Goal: Information Seeking & Learning: Compare options

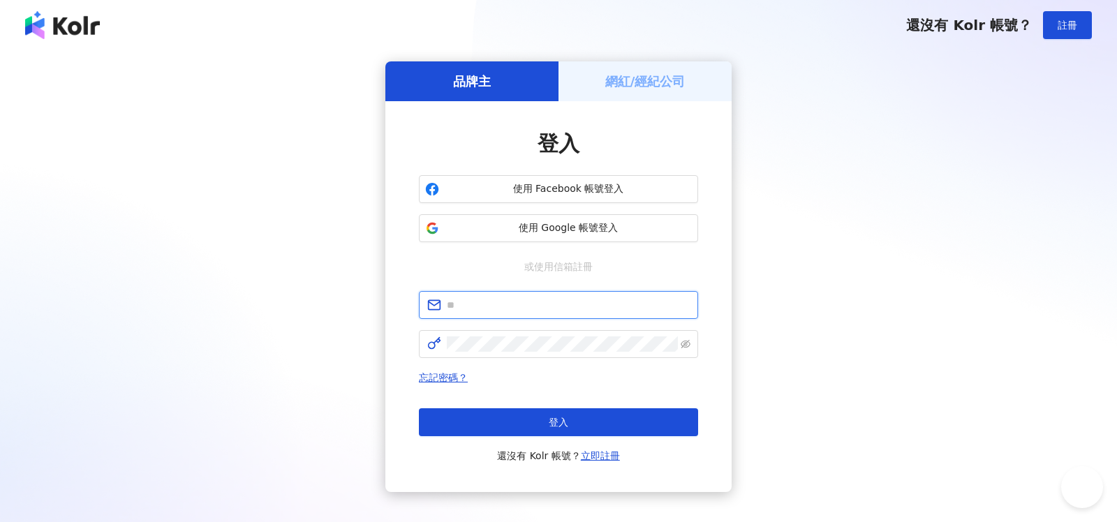
click at [616, 304] on input "text" at bounding box center [568, 304] width 243 height 15
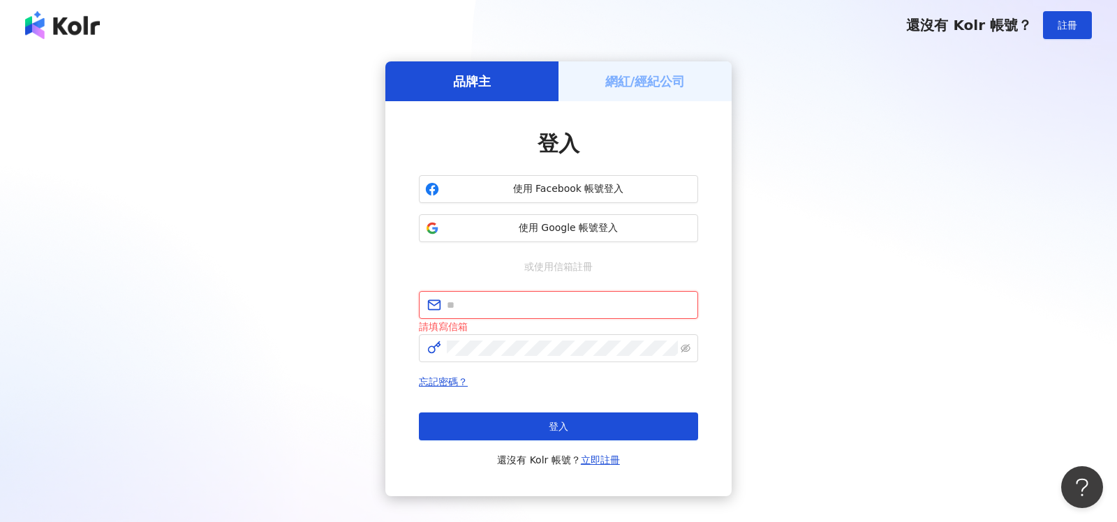
type input "**********"
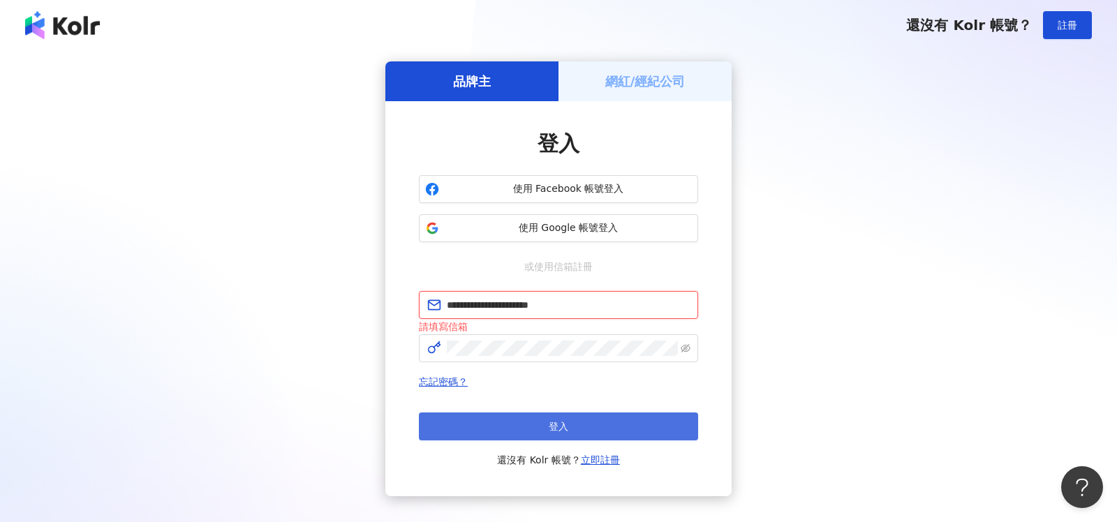
scroll to position [1, 0]
click at [565, 424] on span "登入" at bounding box center [559, 425] width 20 height 11
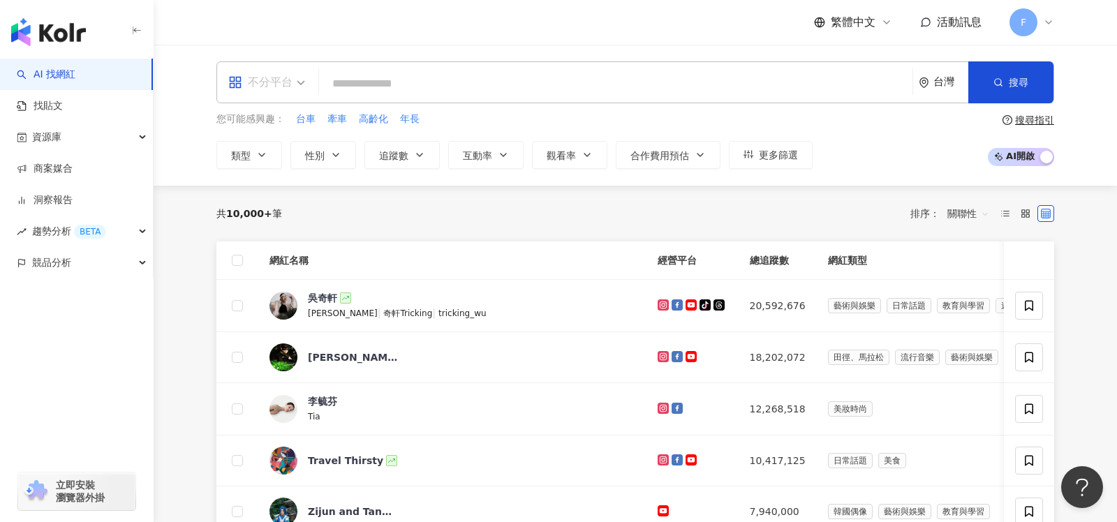
click at [297, 86] on span "不分平台" at bounding box center [266, 82] width 77 height 22
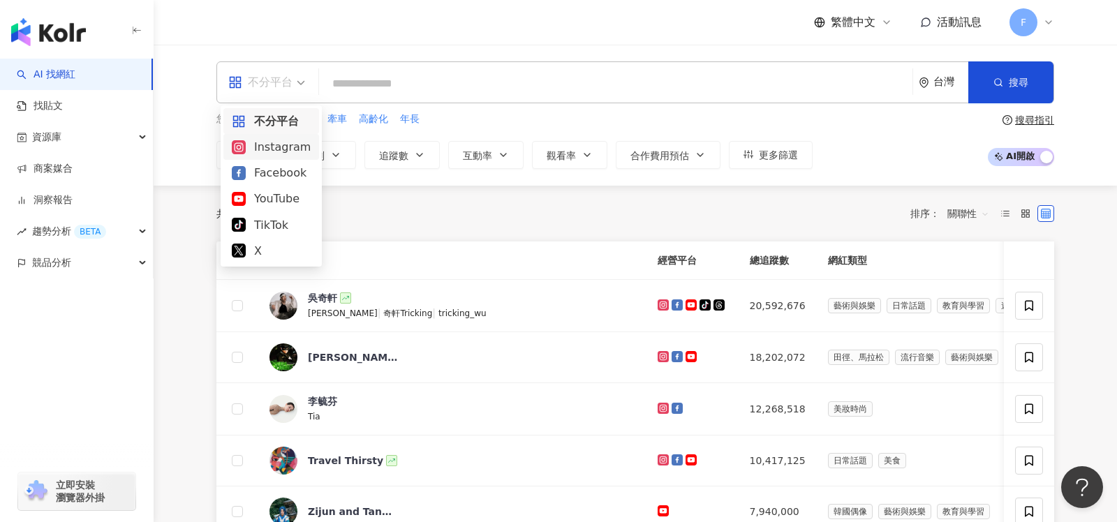
click at [291, 150] on div "Instagram" at bounding box center [271, 146] width 79 height 17
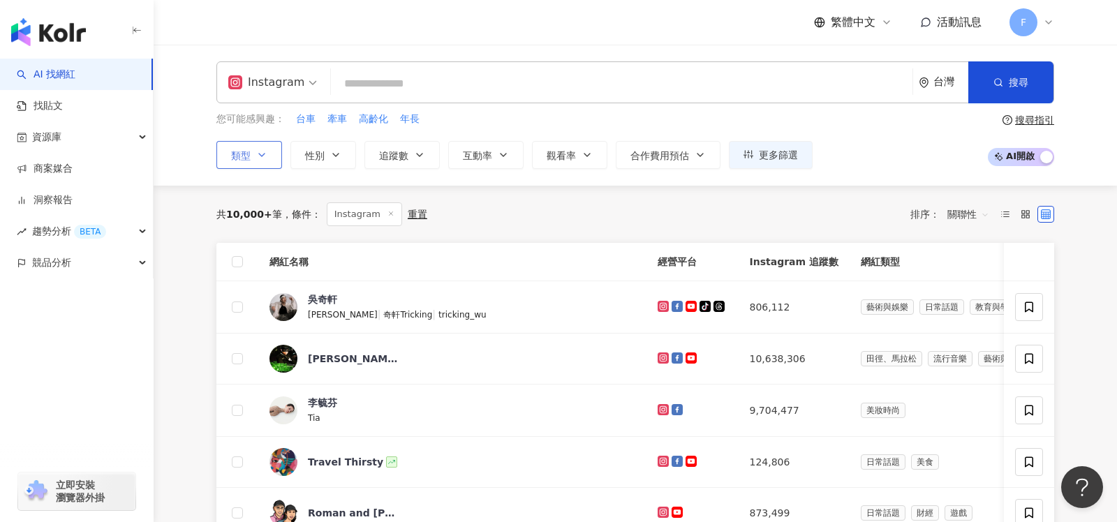
click at [264, 151] on icon "button" at bounding box center [261, 154] width 11 height 11
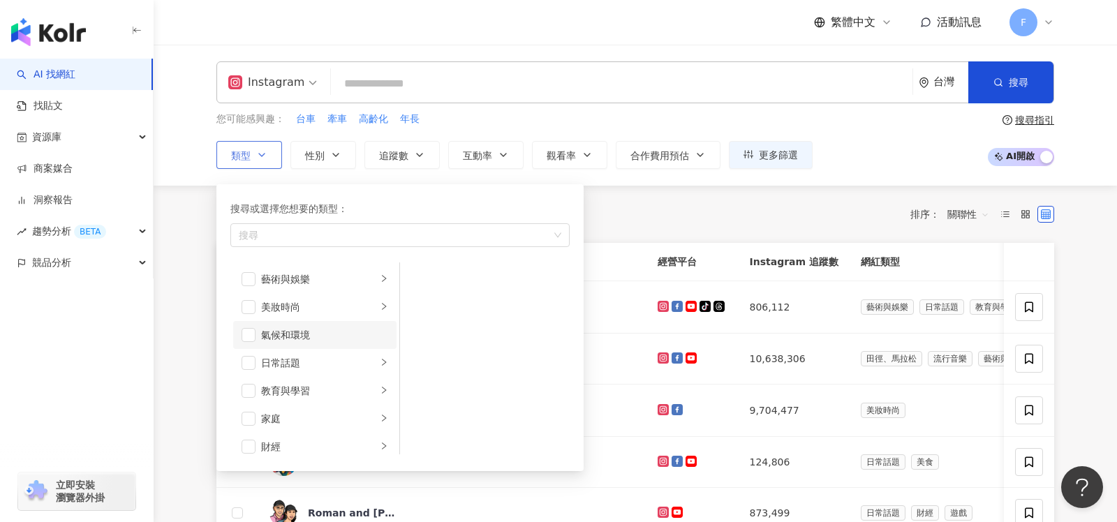
scroll to position [149, 0]
click at [383, 269] on icon "right" at bounding box center [384, 269] width 8 height 8
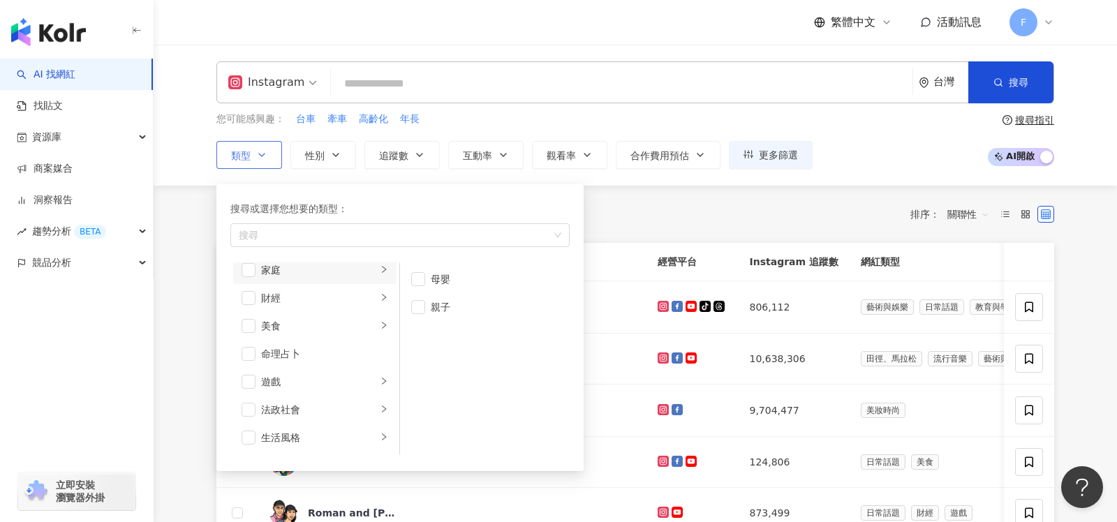
scroll to position [142, 0]
click at [420, 306] on span "button" at bounding box center [418, 307] width 14 height 14
click at [246, 273] on span "button" at bounding box center [249, 277] width 14 height 14
click at [343, 158] on button "性別" at bounding box center [323, 155] width 66 height 28
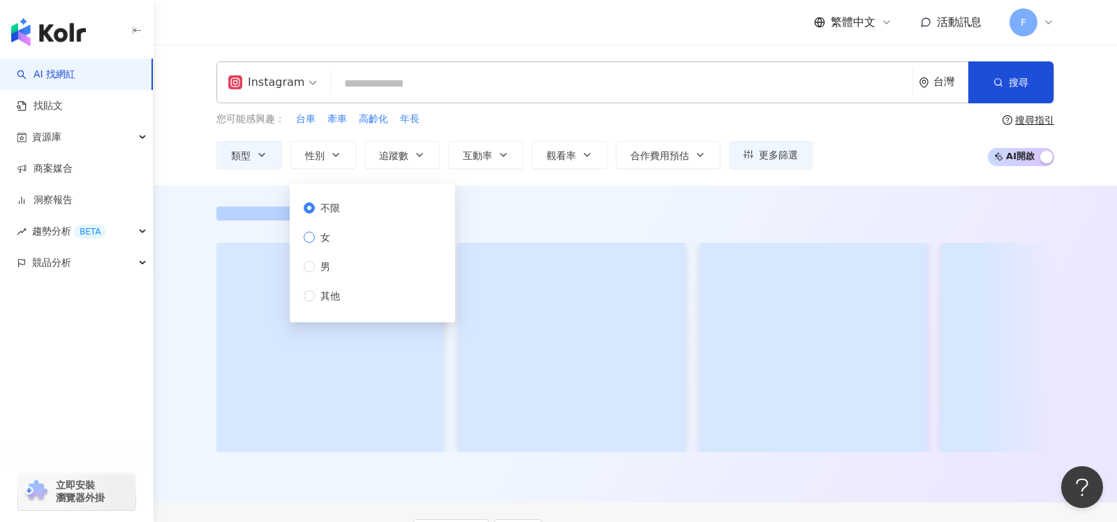
click at [323, 242] on span "女" at bounding box center [325, 237] width 21 height 15
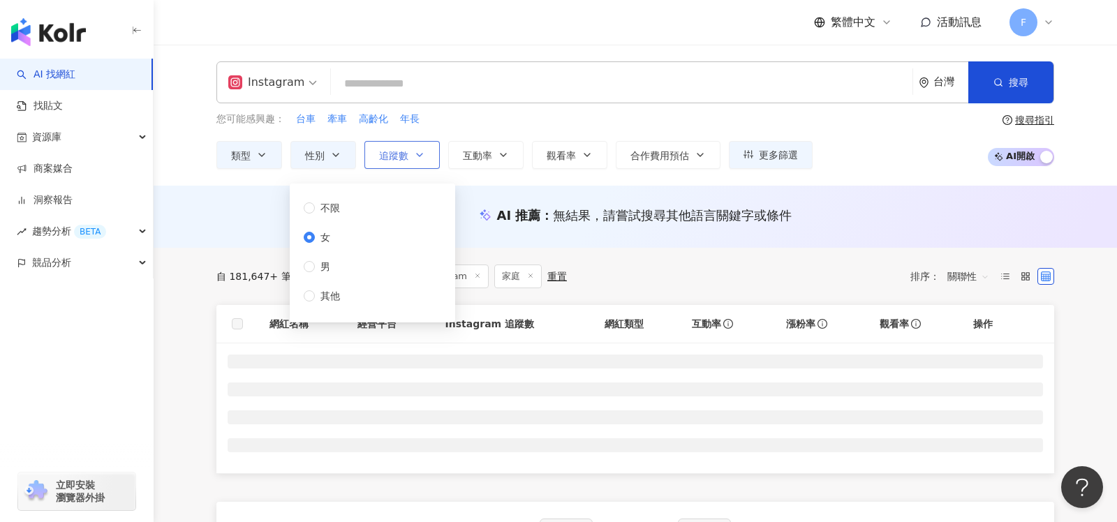
click at [423, 153] on icon "button" at bounding box center [419, 154] width 11 height 11
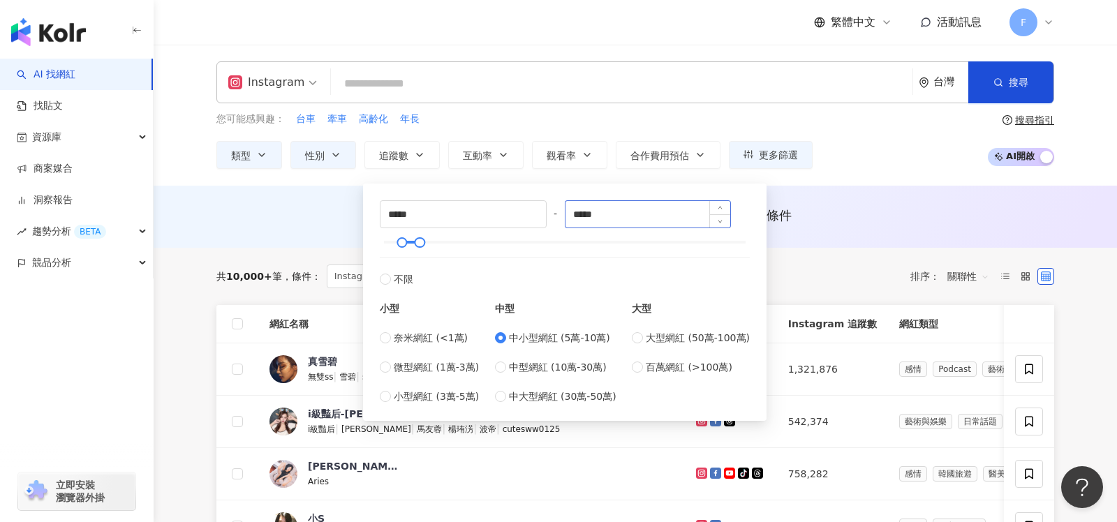
type input "*****"
drag, startPoint x: 622, startPoint y: 216, endPoint x: 491, endPoint y: 199, distance: 131.6
click at [491, 199] on div "***** - ***** 不限 小型 奈米網紅 (<1萬) 微型網紅 (1萬-3萬) 小型網紅 (3萬-5萬) 中型 中小型網紅 (5萬-10萬) 中型網紅…" at bounding box center [564, 302] width 387 height 221
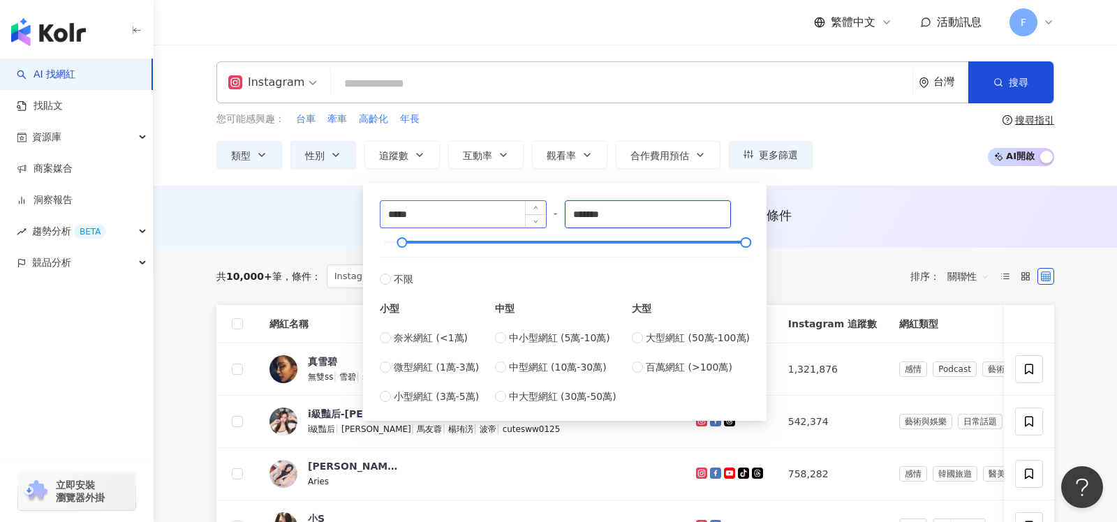
type input "*******"
drag, startPoint x: 431, startPoint y: 205, endPoint x: 413, endPoint y: 247, distance: 45.6
type input "******"
drag, startPoint x: 578, startPoint y: 209, endPoint x: 524, endPoint y: 205, distance: 54.0
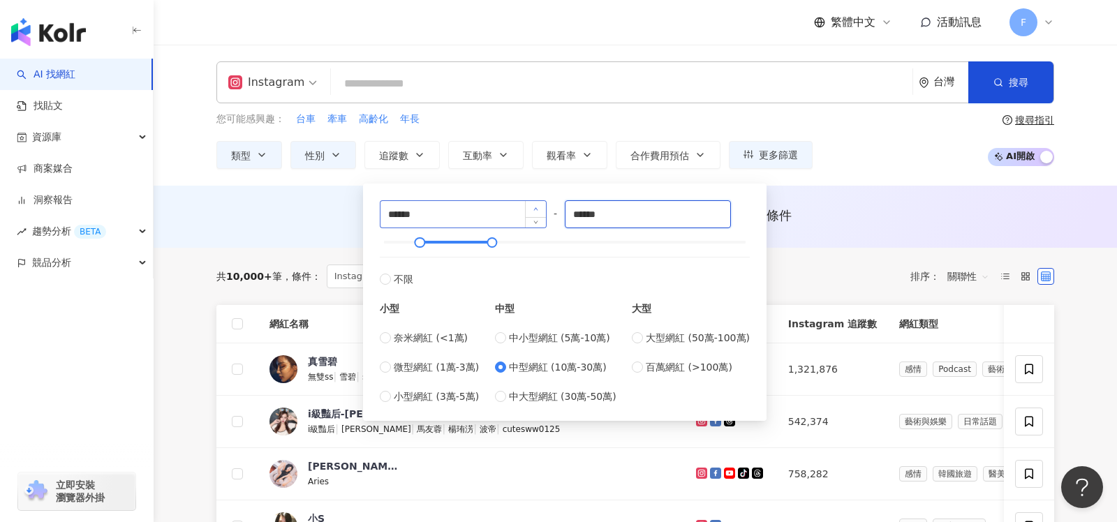
click at [524, 205] on div "****** - ****** 不限 小型 奈米網紅 (<1萬) 微型網紅 (1萬-3萬) 小型網紅 (3萬-5萬) 中型 中小型網紅 (5萬-10萬) 中型…" at bounding box center [565, 302] width 370 height 204
type input "******"
click at [827, 269] on div "共 10,000+ 筆 條件 ： Instagram 家庭 性別：女 重置 排序： 關聯性" at bounding box center [635, 277] width 838 height 24
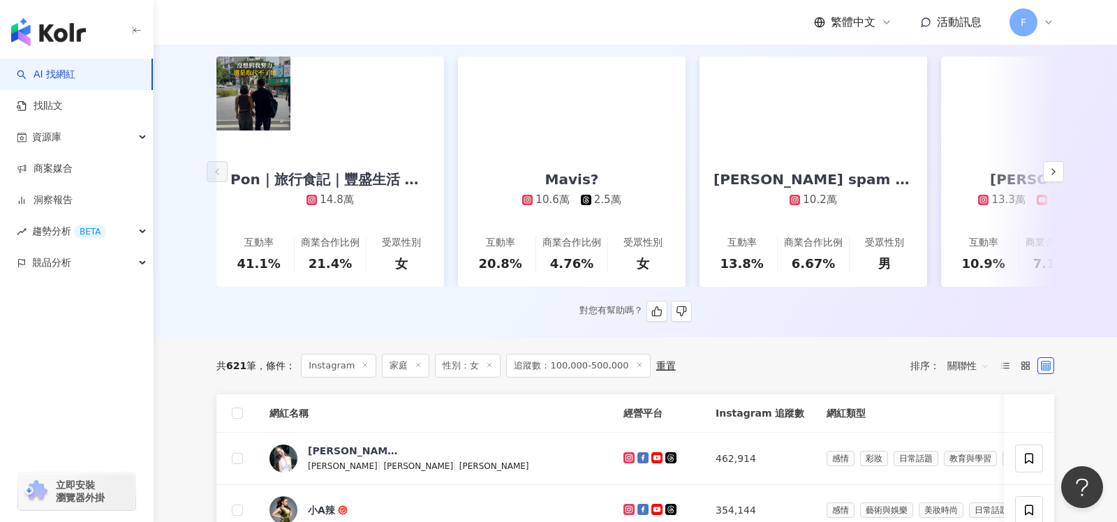
scroll to position [263, 0]
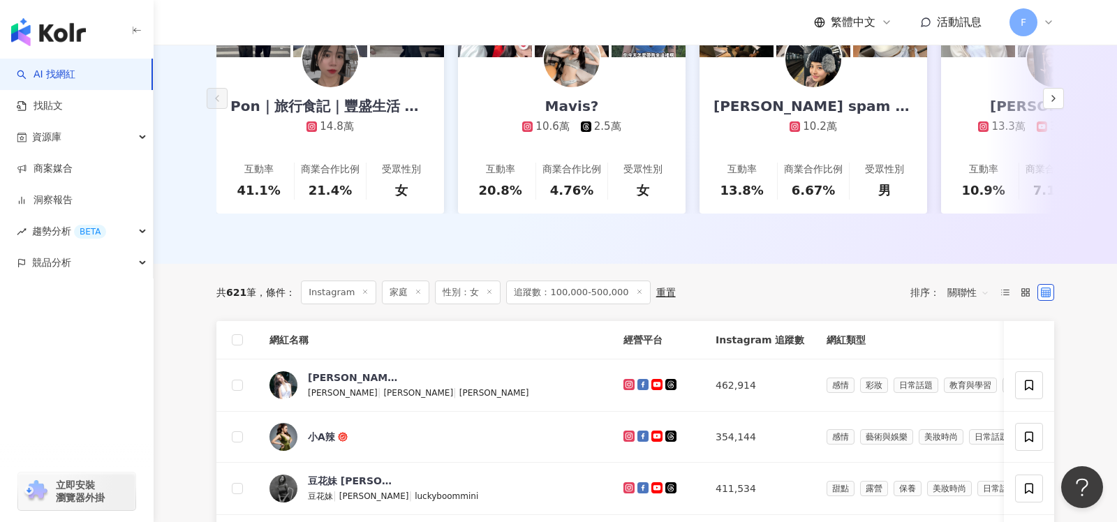
click at [980, 291] on span "關聯性" at bounding box center [968, 292] width 42 height 22
click at [968, 391] on div "互動率" at bounding box center [968, 390] width 35 height 15
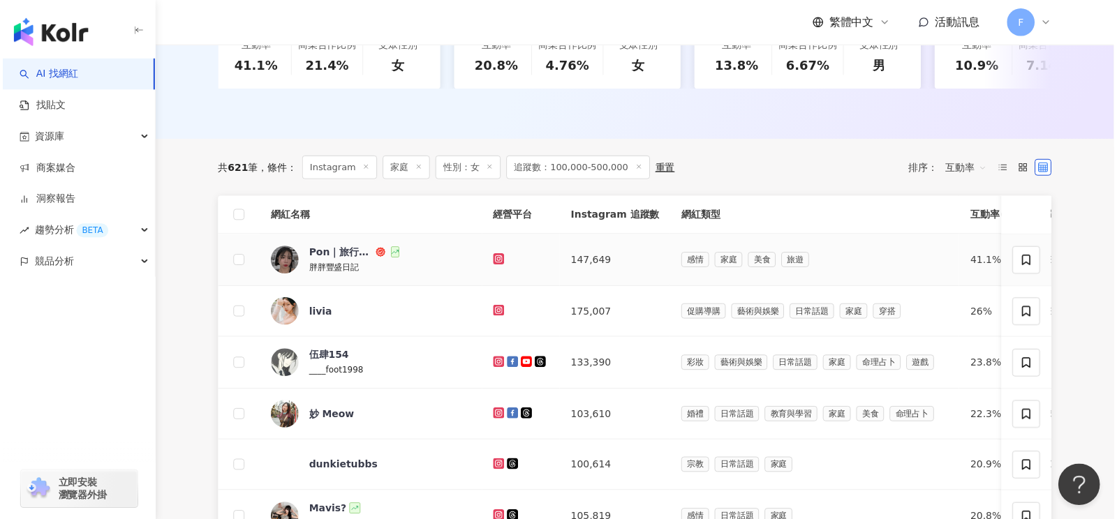
scroll to position [382, 0]
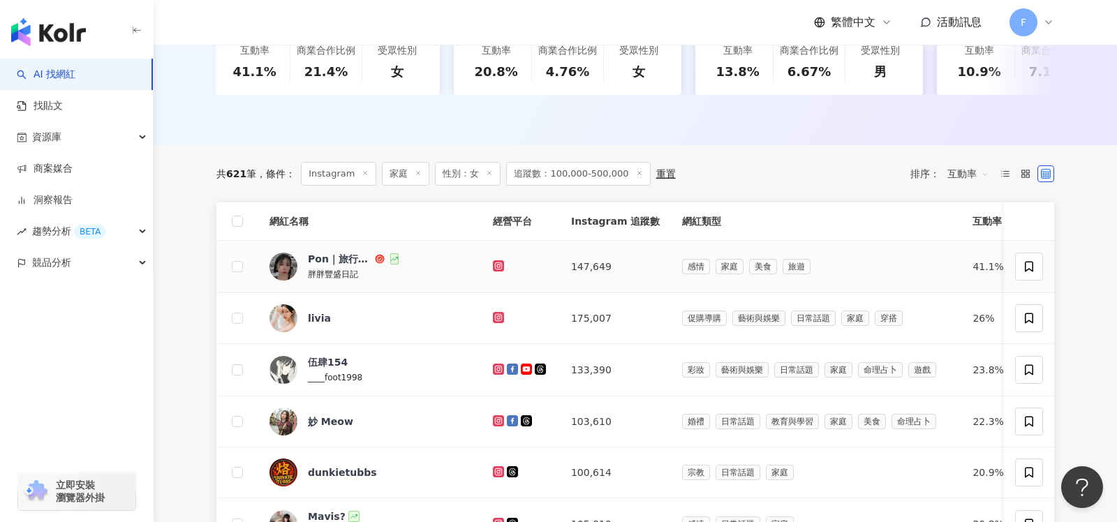
click at [497, 265] on icon at bounding box center [498, 266] width 2 height 2
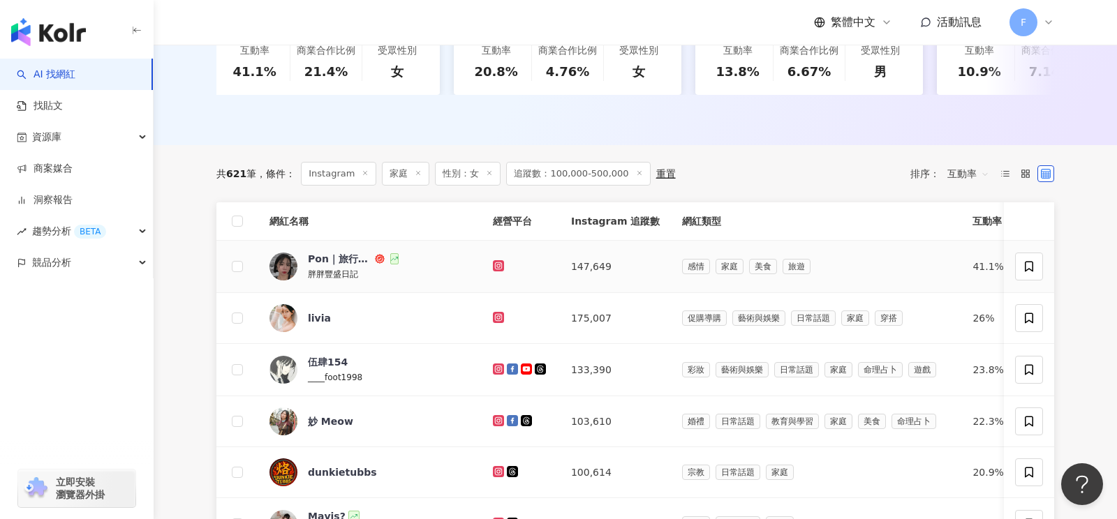
click at [494, 262] on icon at bounding box center [498, 266] width 9 height 8
click at [496, 317] on icon at bounding box center [499, 317] width 6 height 6
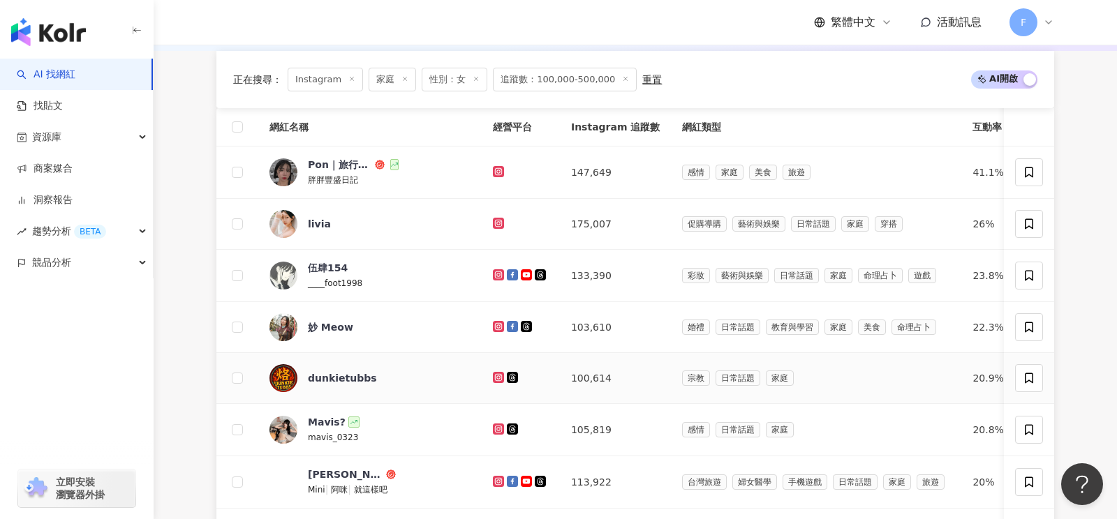
scroll to position [496, 0]
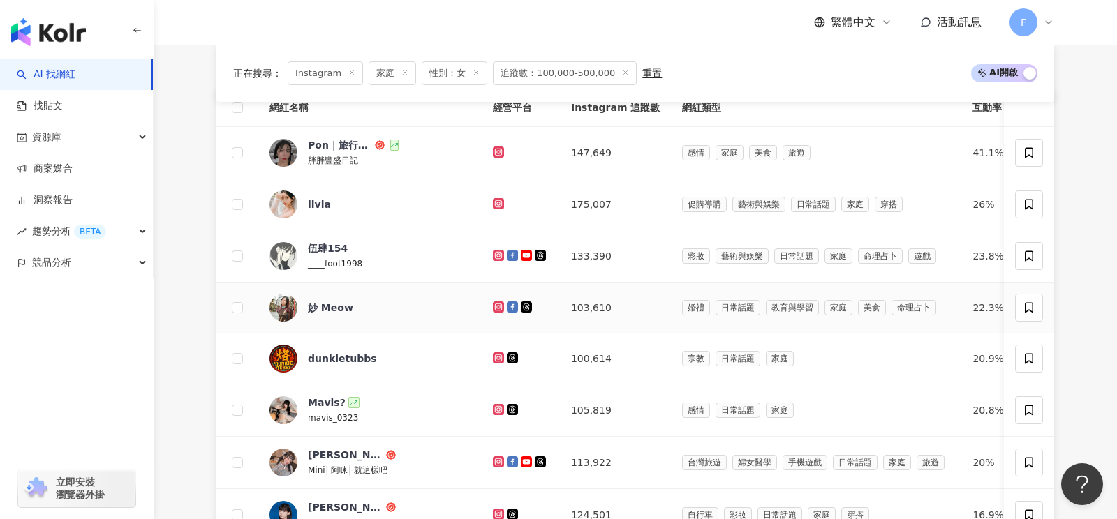
click at [494, 306] on icon at bounding box center [498, 307] width 9 height 8
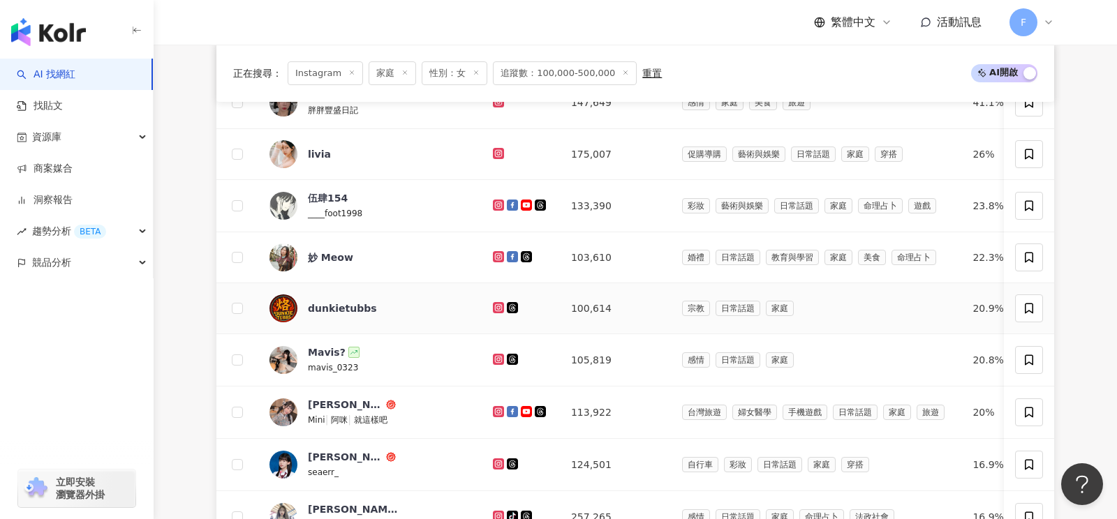
scroll to position [549, 0]
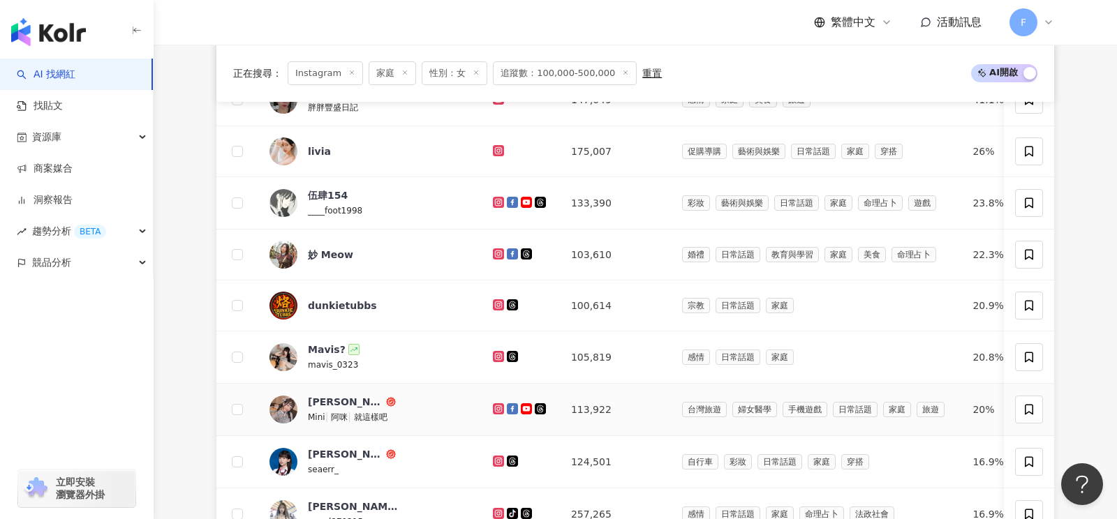
click at [494, 406] on icon at bounding box center [498, 409] width 9 height 8
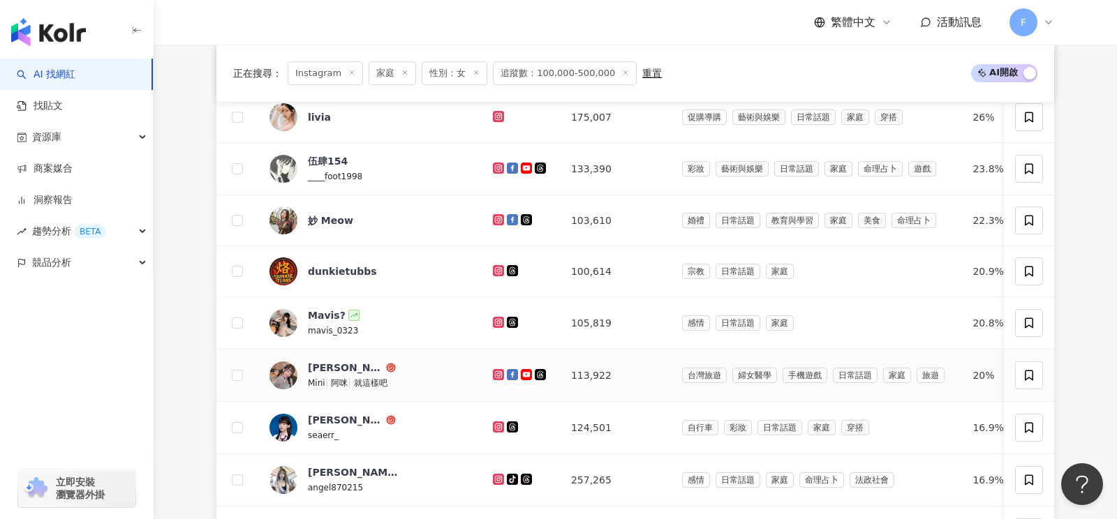
scroll to position [611, 0]
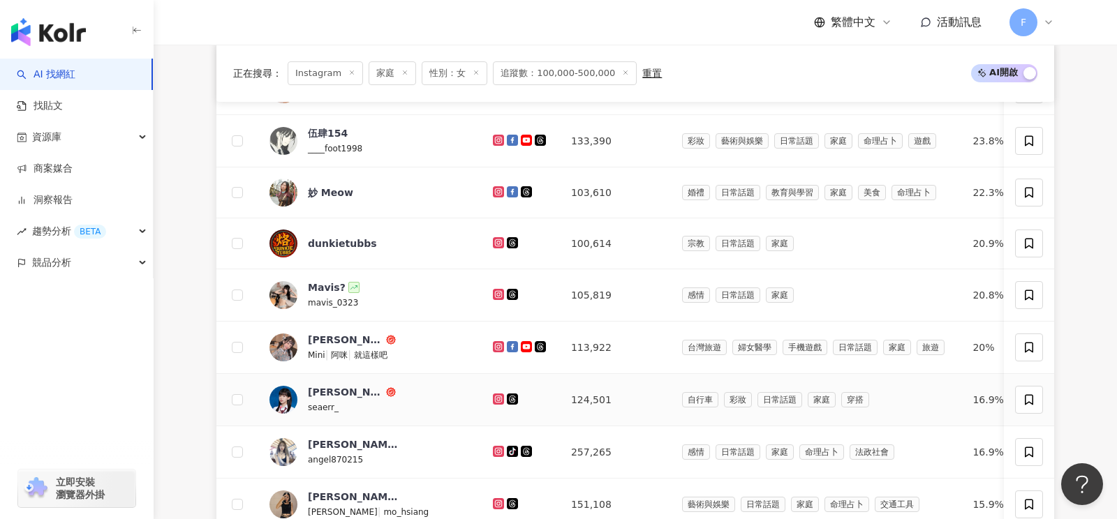
click at [496, 397] on icon at bounding box center [499, 399] width 6 height 6
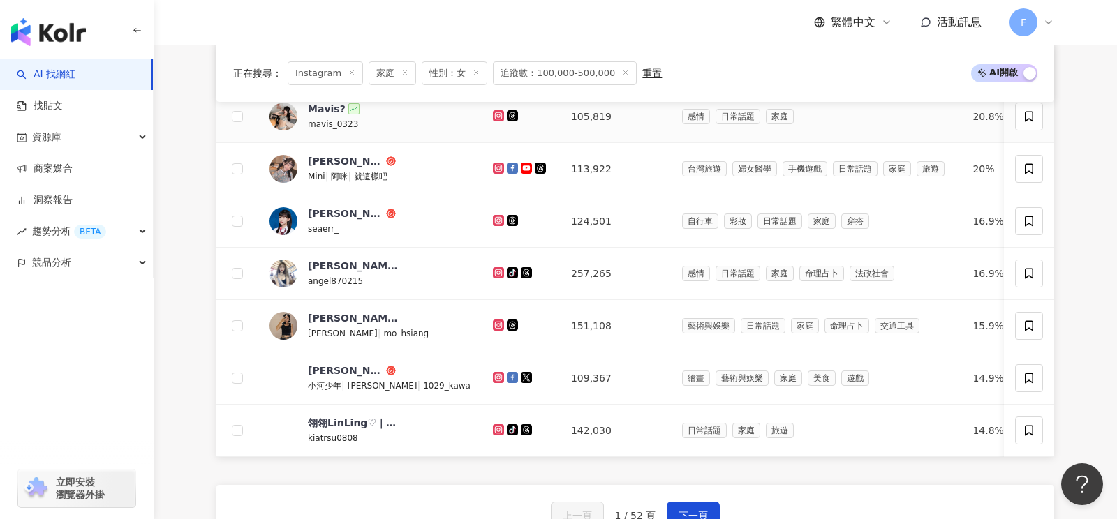
scroll to position [794, 0]
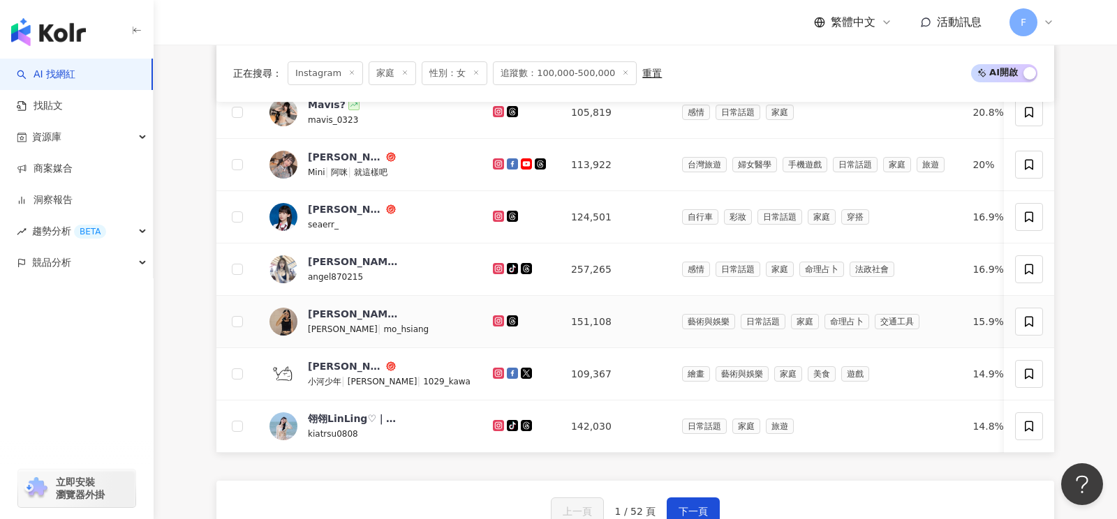
click at [496, 318] on icon at bounding box center [499, 321] width 6 height 6
click at [509, 317] on icon at bounding box center [513, 321] width 8 height 8
click at [507, 316] on icon at bounding box center [512, 321] width 11 height 11
click at [494, 422] on icon at bounding box center [498, 426] width 9 height 8
click at [695, 506] on span "下一頁" at bounding box center [693, 511] width 29 height 11
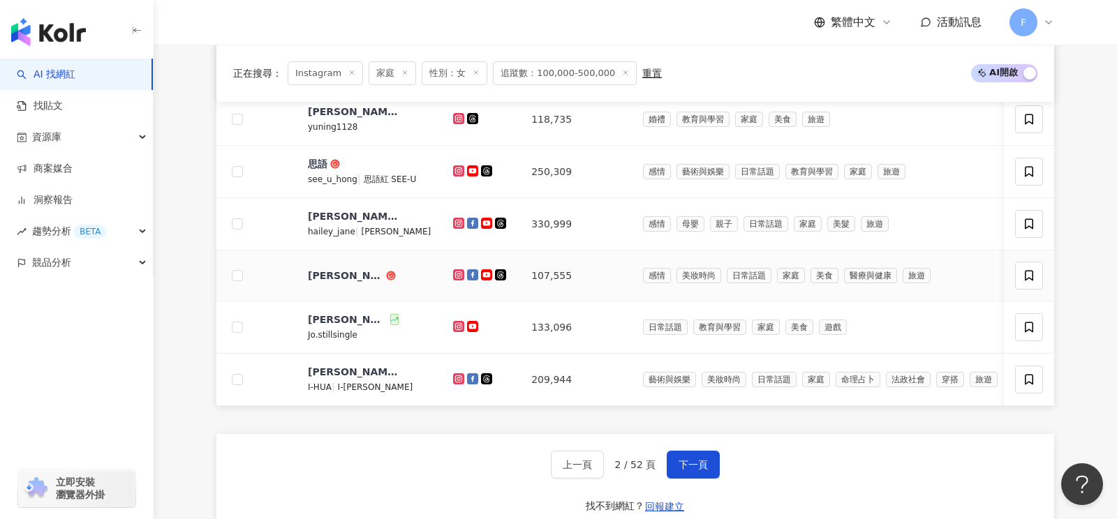
scroll to position [845, 0]
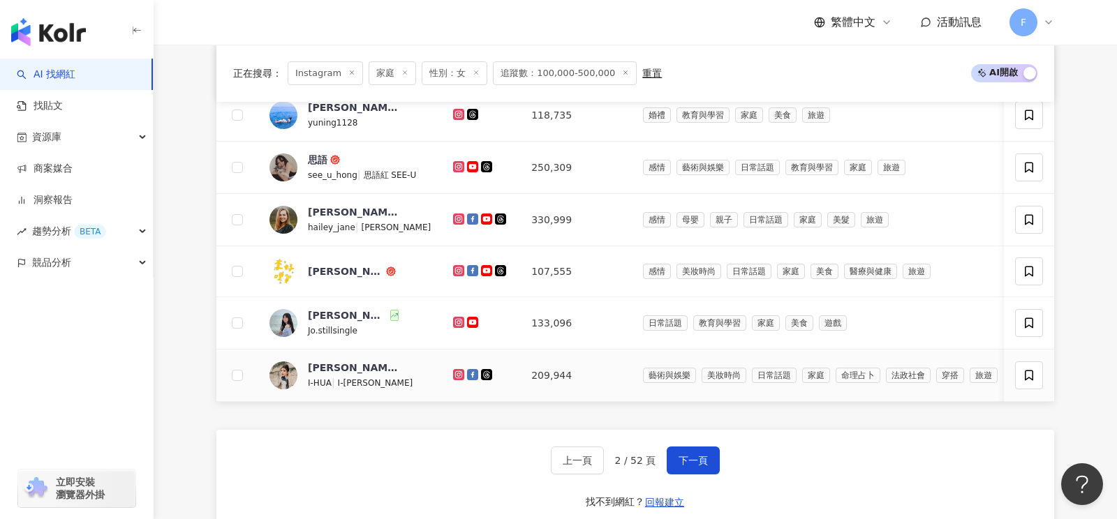
click at [454, 371] on icon at bounding box center [458, 375] width 9 height 8
click at [692, 460] on span "下一頁" at bounding box center [693, 460] width 29 height 11
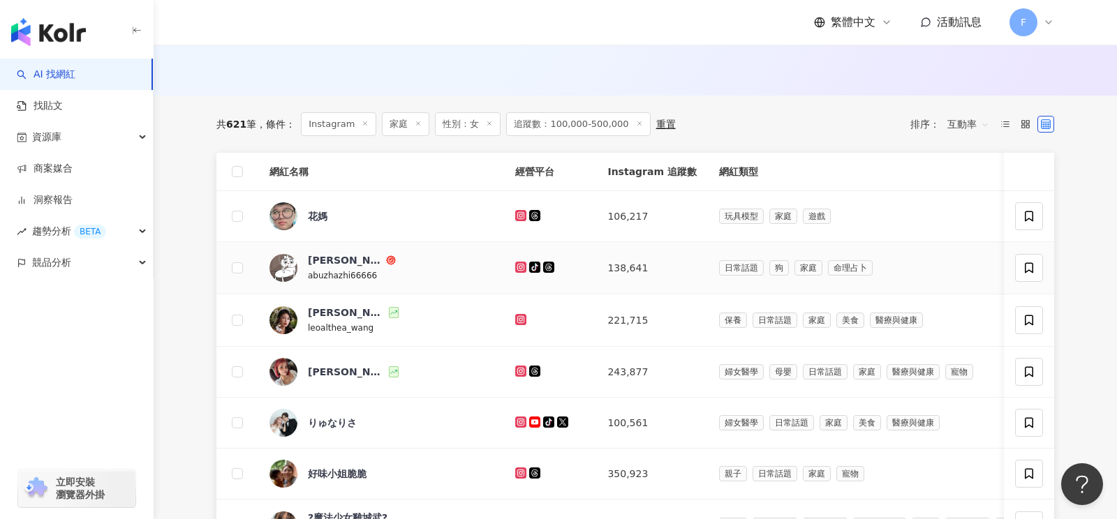
scroll to position [434, 0]
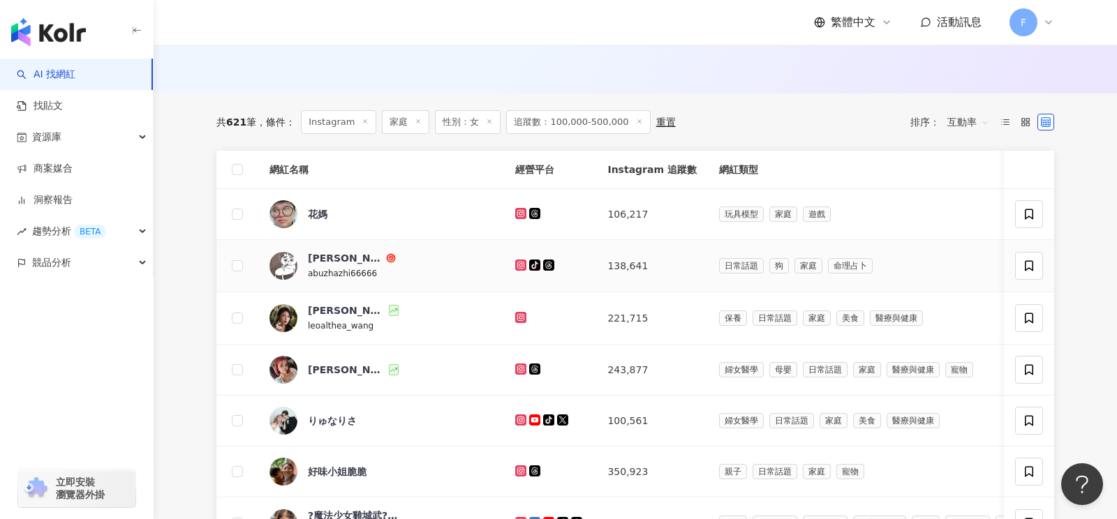
click at [504, 272] on td at bounding box center [550, 266] width 92 height 52
click at [517, 265] on icon at bounding box center [521, 265] width 9 height 8
click at [520, 316] on icon at bounding box center [521, 317] width 2 height 2
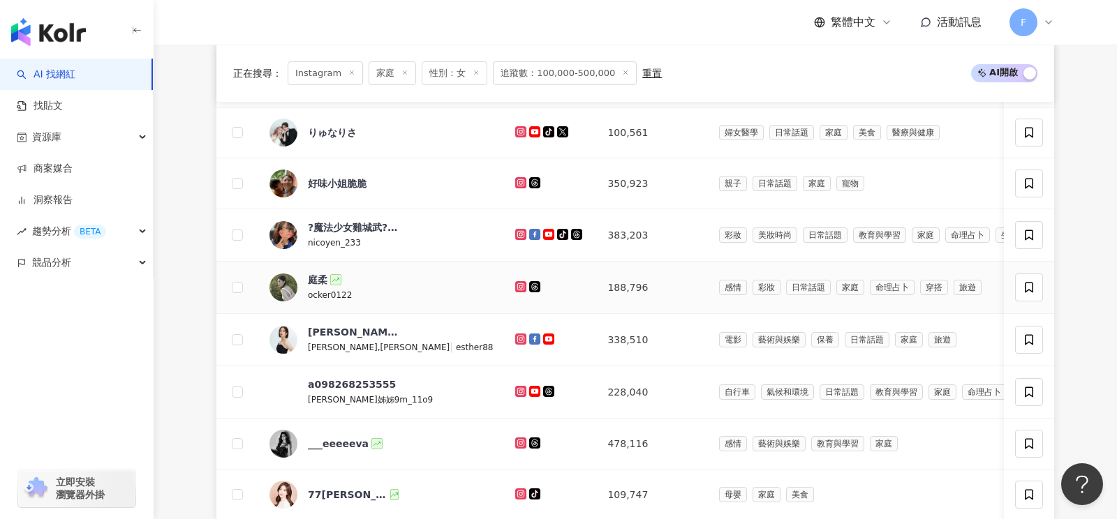
scroll to position [708, 0]
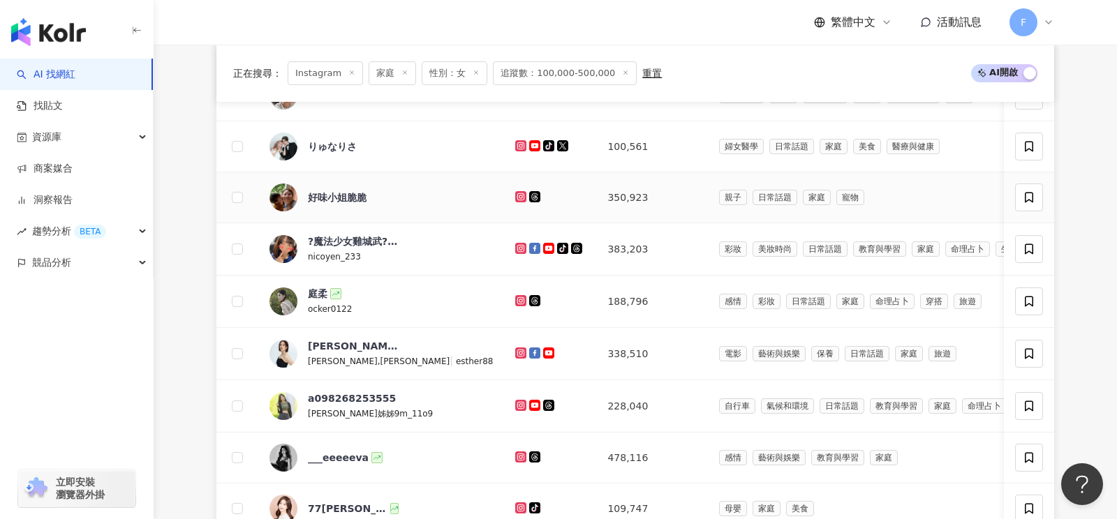
click at [518, 193] on icon at bounding box center [521, 196] width 6 height 6
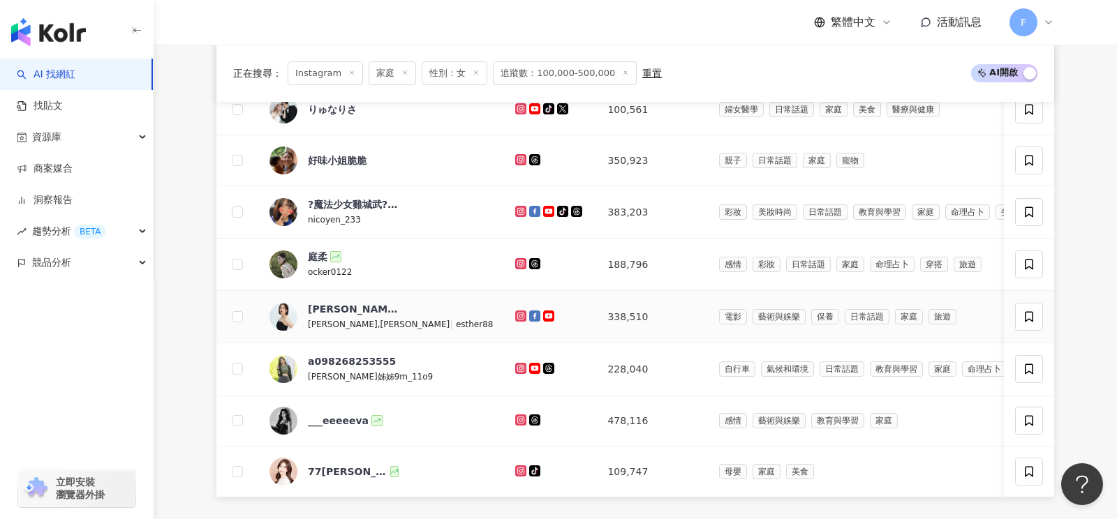
scroll to position [764, 0]
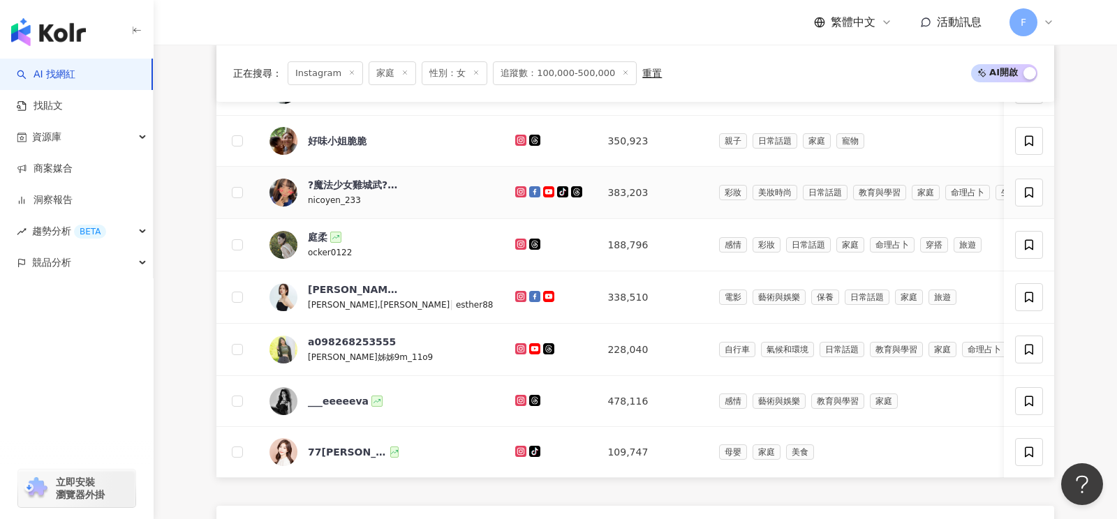
click at [515, 186] on icon at bounding box center [520, 191] width 11 height 11
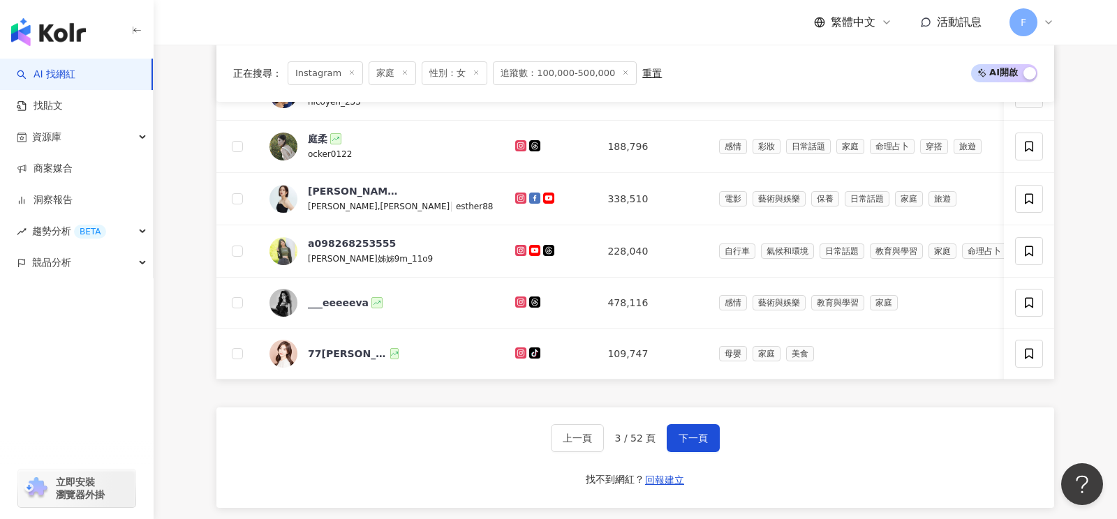
scroll to position [864, 0]
click at [520, 300] on icon at bounding box center [521, 301] width 2 height 2
click at [517, 350] on icon at bounding box center [521, 352] width 9 height 8
click at [692, 434] on span "下一頁" at bounding box center [693, 437] width 29 height 11
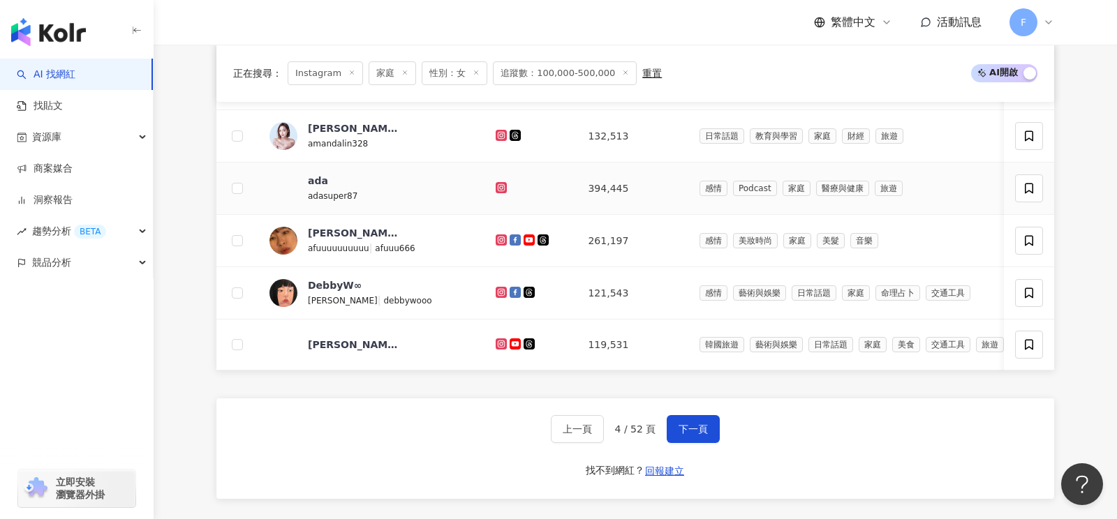
scroll to position [891, 0]
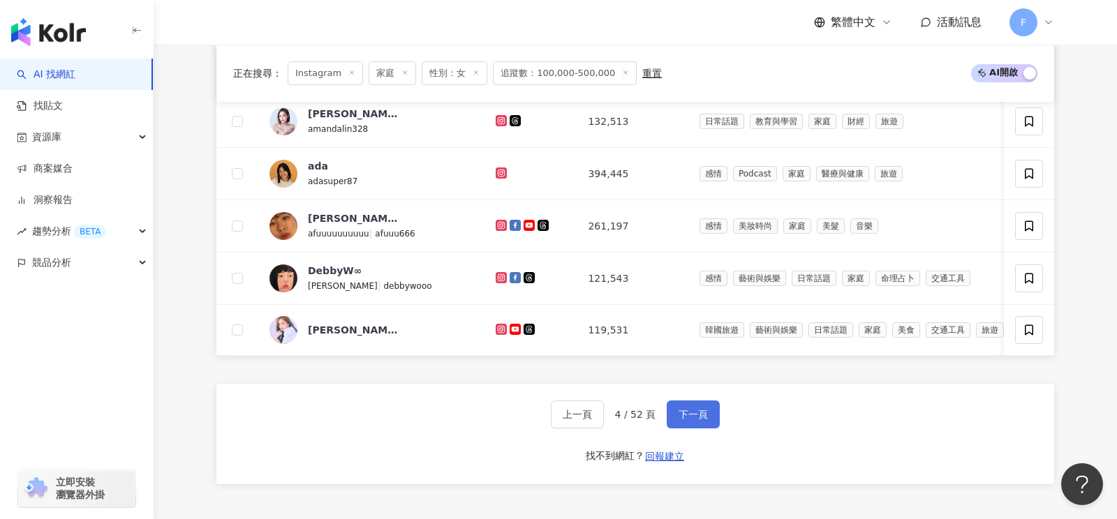
click at [684, 409] on span "下一頁" at bounding box center [693, 414] width 29 height 11
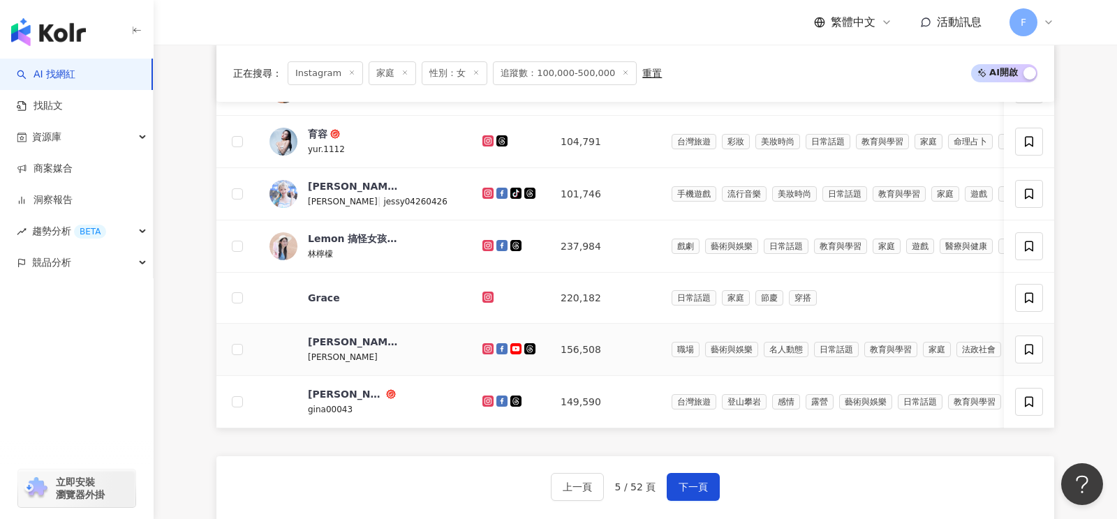
scroll to position [820, 0]
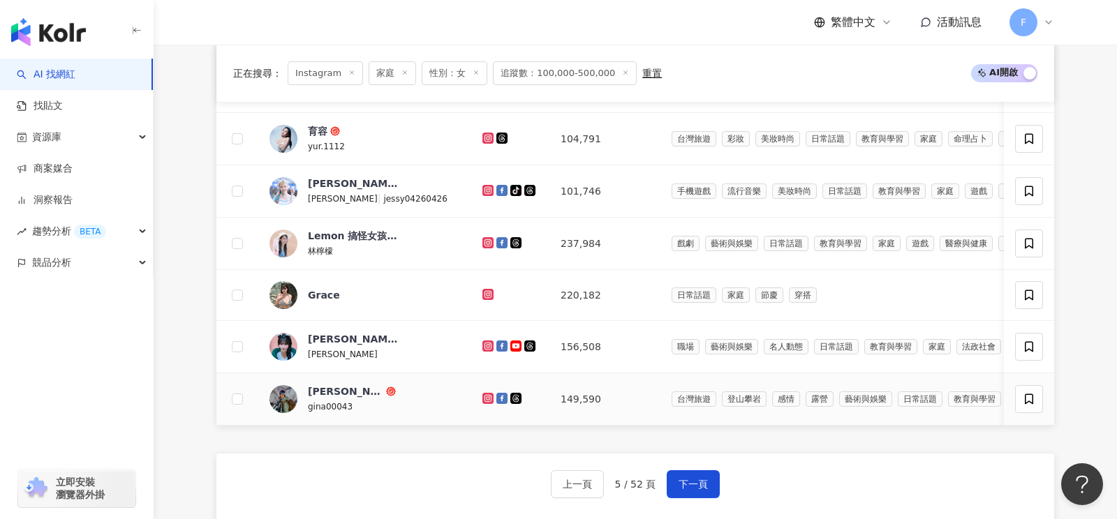
click at [482, 396] on g at bounding box center [487, 398] width 11 height 11
click at [695, 484] on button "下一頁" at bounding box center [693, 485] width 53 height 28
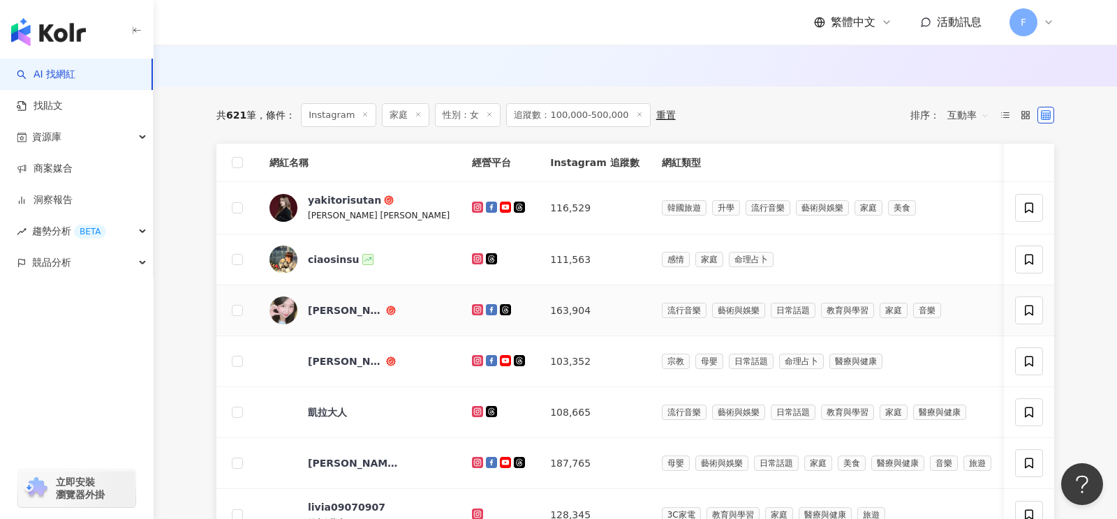
scroll to position [442, 0]
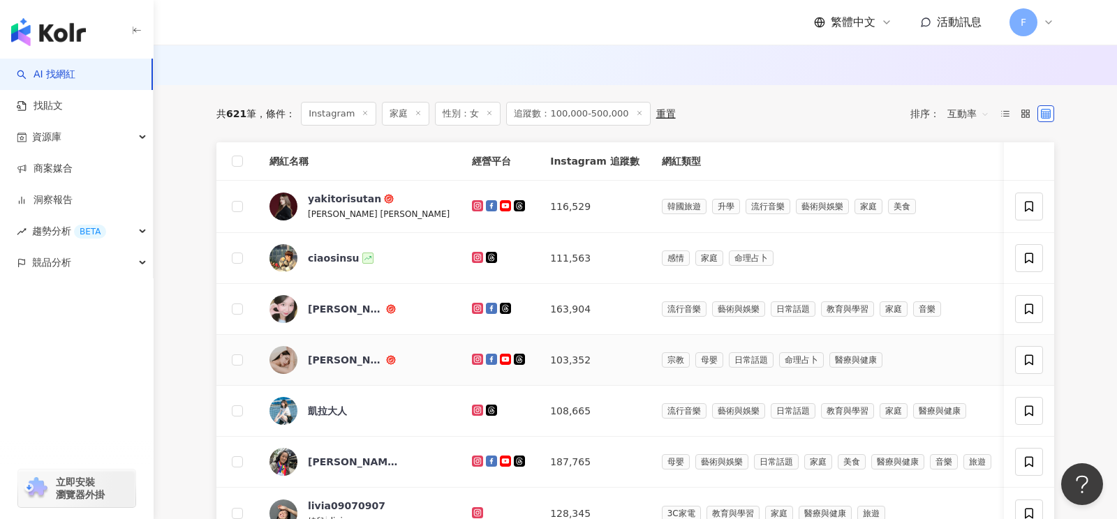
click at [472, 357] on icon at bounding box center [477, 359] width 11 height 11
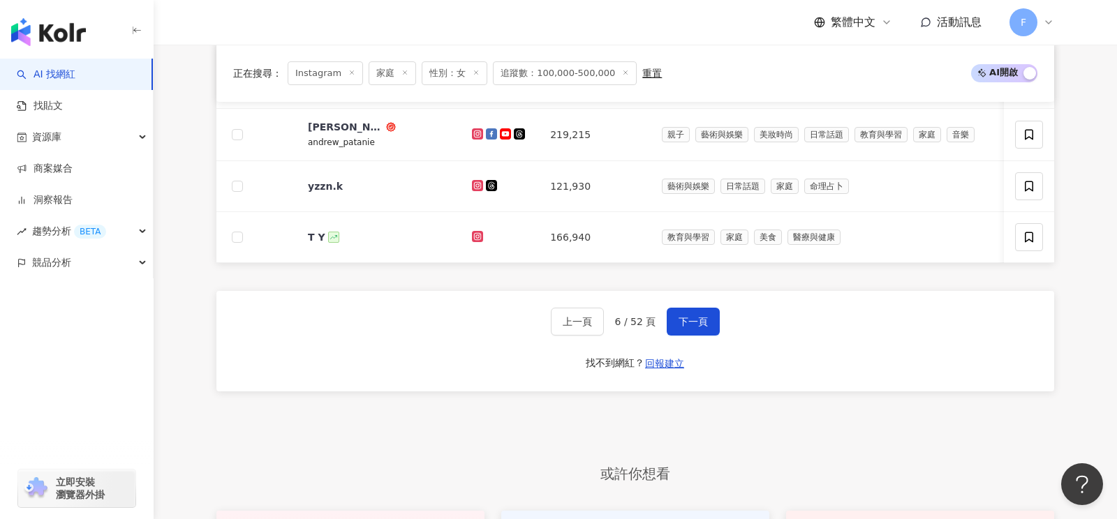
scroll to position [979, 0]
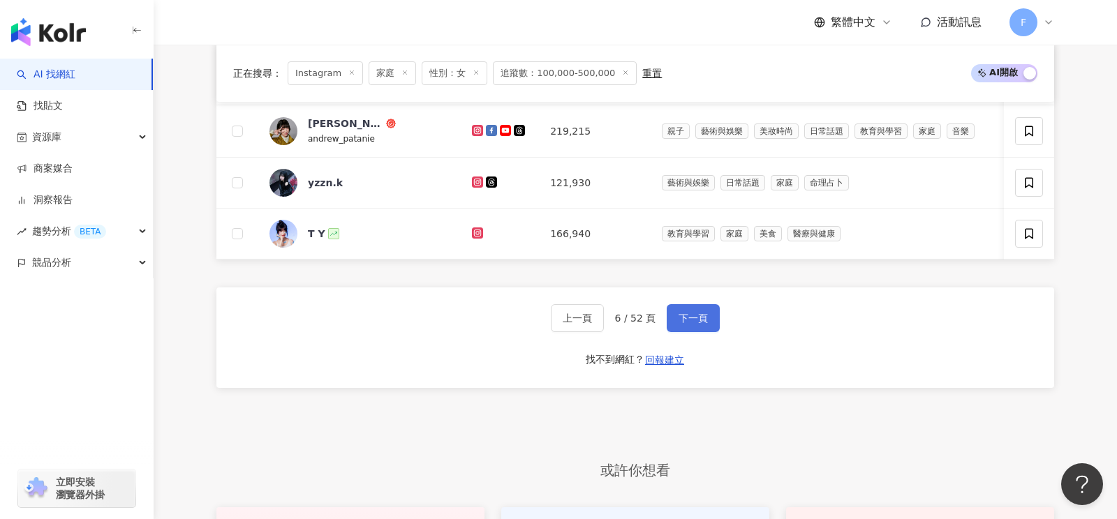
click at [689, 316] on span "下一頁" at bounding box center [693, 318] width 29 height 11
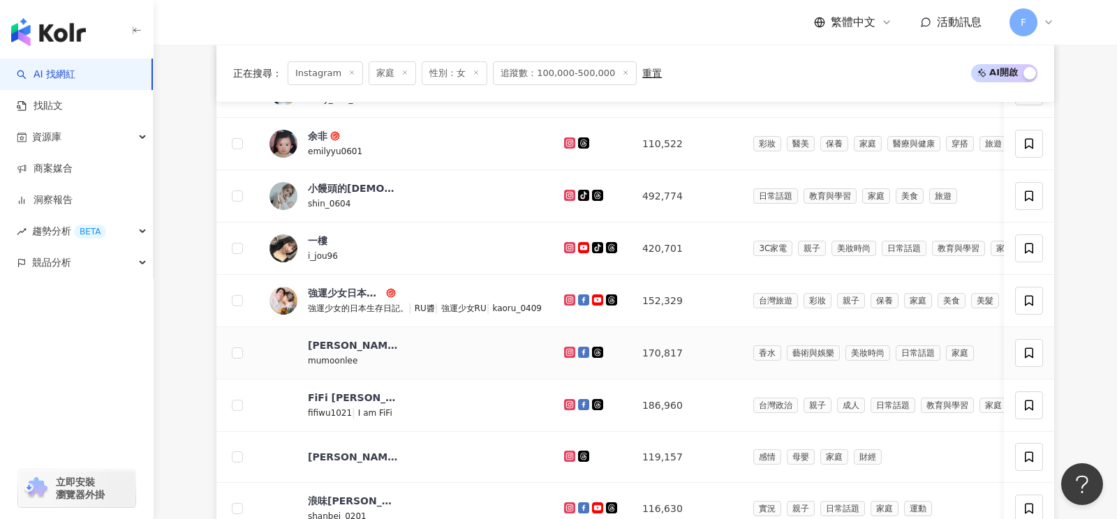
scroll to position [558, 0]
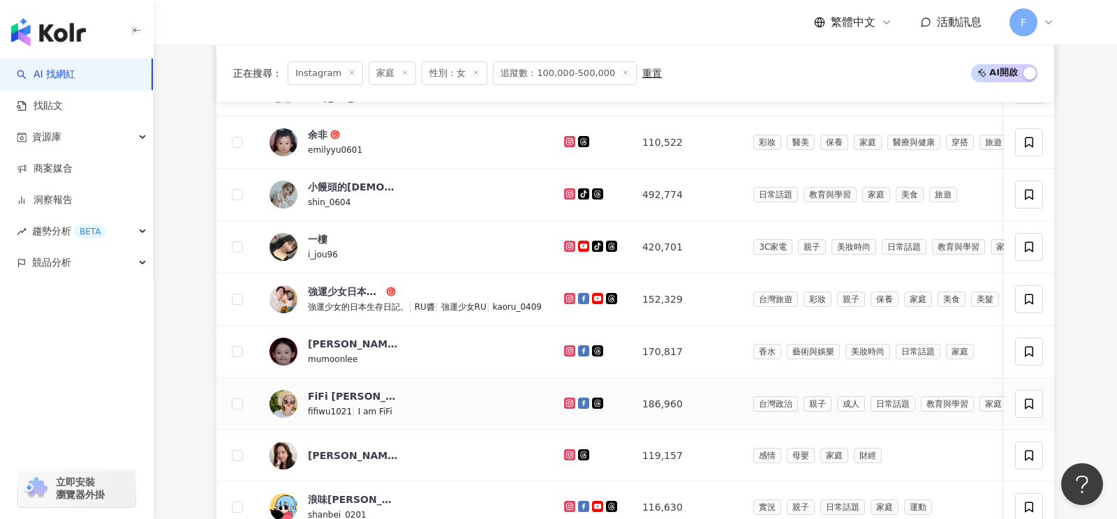
click at [572, 402] on icon at bounding box center [570, 403] width 6 height 6
